Goal: Task Accomplishment & Management: Manage account settings

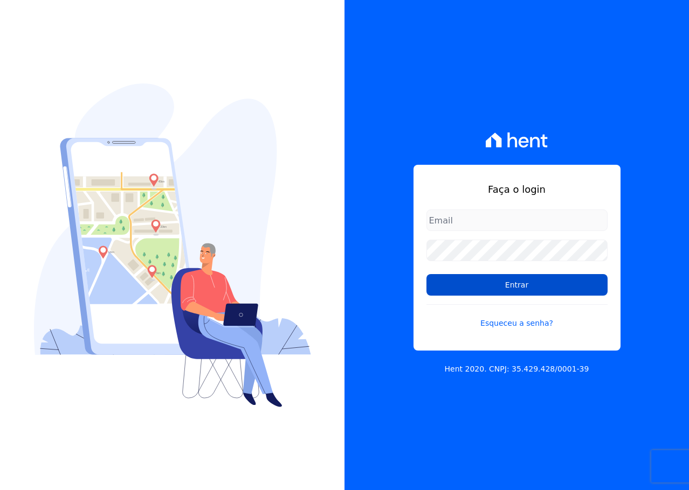
type input "[PERSON_NAME][EMAIL_ADDRESS][DOMAIN_NAME]"
click at [503, 286] on input "Entrar" at bounding box center [516, 285] width 181 height 22
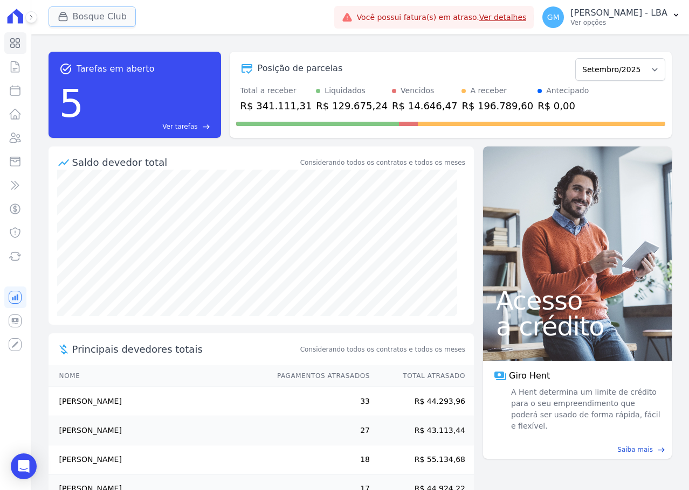
click at [109, 19] on button "Bosque Club" at bounding box center [92, 16] width 87 height 20
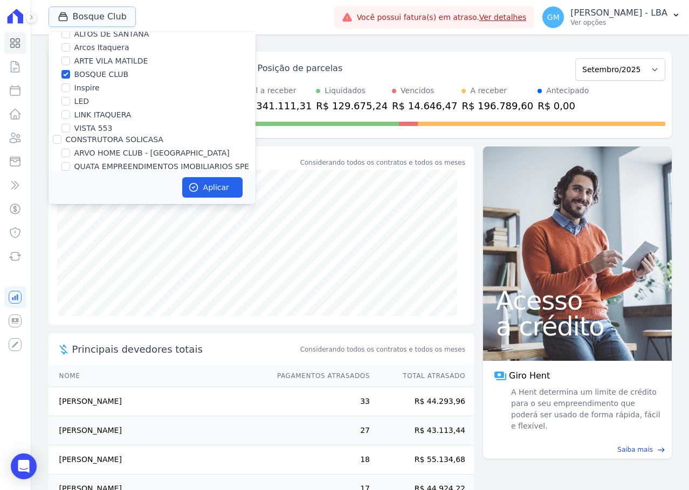
scroll to position [126, 0]
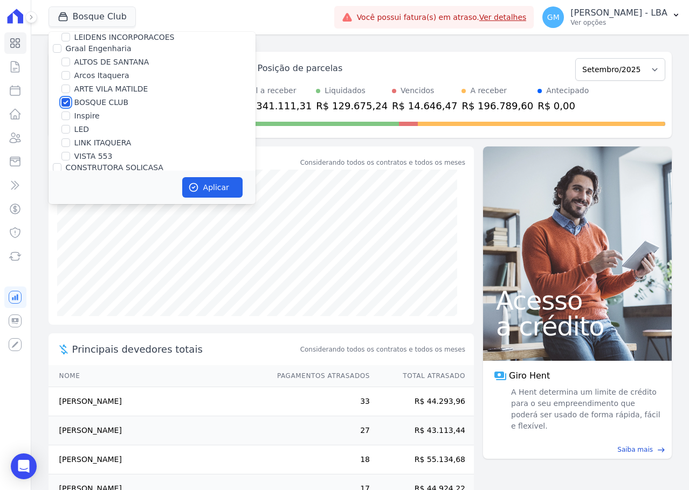
click at [65, 103] on input "BOSQUE CLUB" at bounding box center [65, 102] width 9 height 9
checkbox input "false"
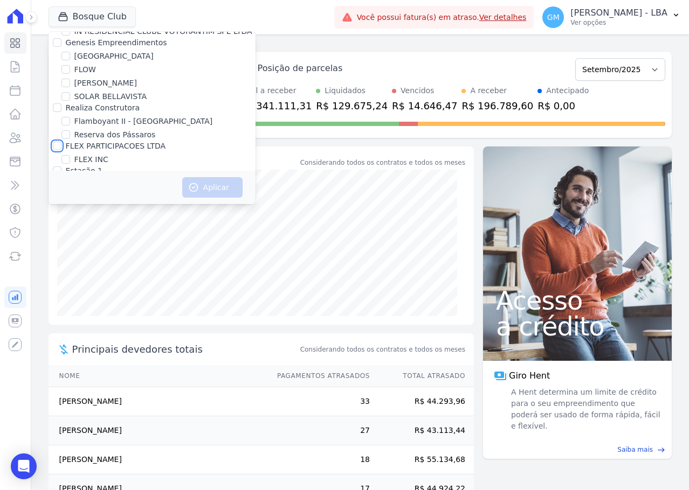
click at [56, 142] on input "FLEX PARTICIPACOES LTDA" at bounding box center [57, 146] width 9 height 9
checkbox input "true"
click at [203, 184] on button "Aplicar" at bounding box center [212, 187] width 60 height 20
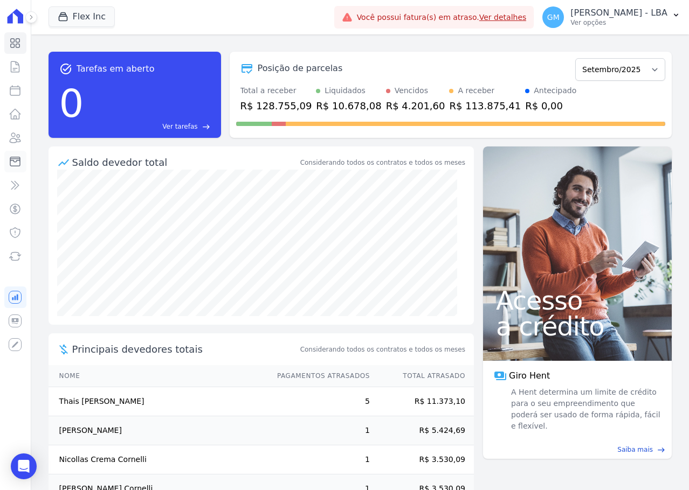
click at [14, 167] on icon at bounding box center [15, 161] width 10 height 9
